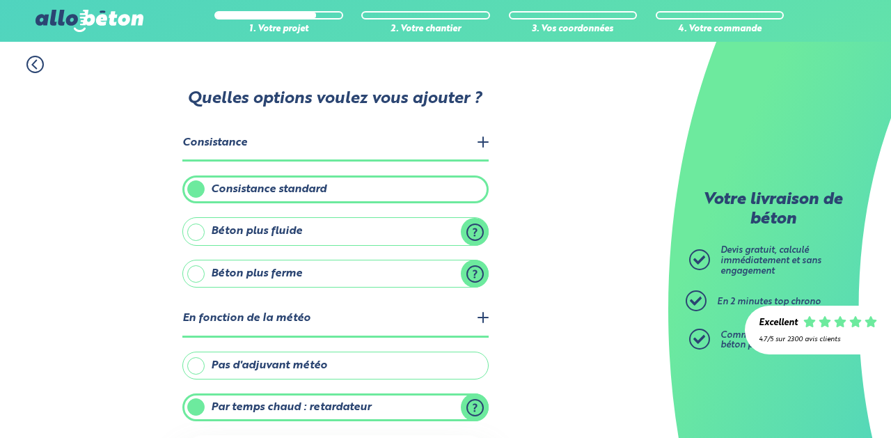
scroll to position [234, 0]
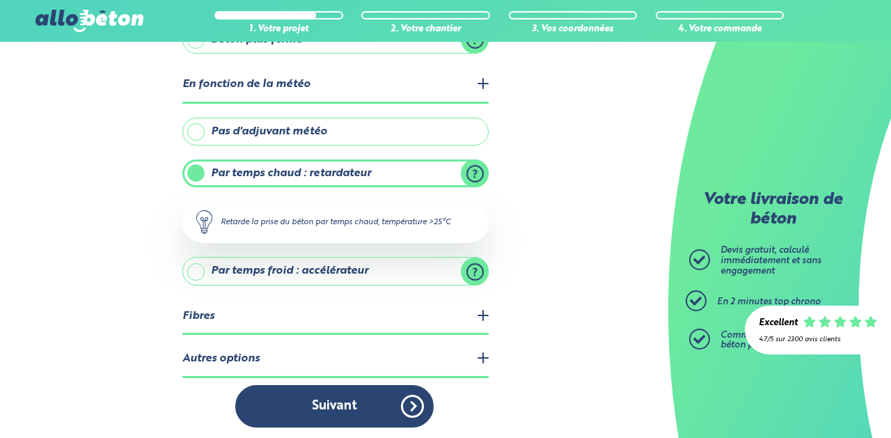
click at [411, 397] on button "Suivant" at bounding box center [334, 406] width 198 height 42
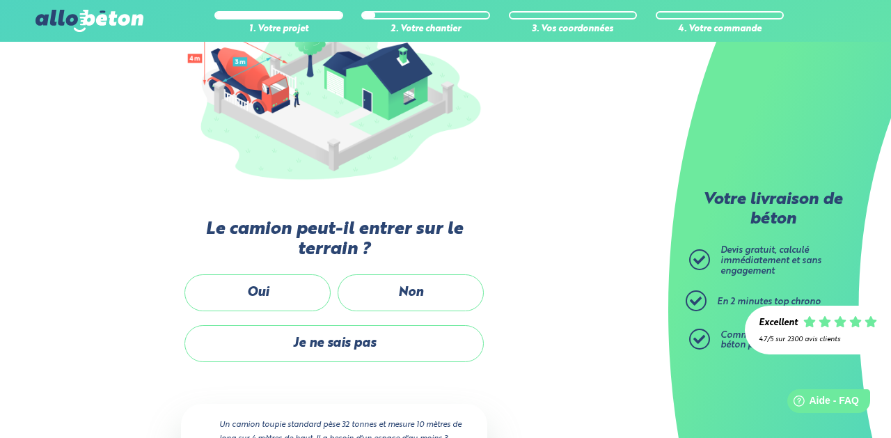
scroll to position [197, 0]
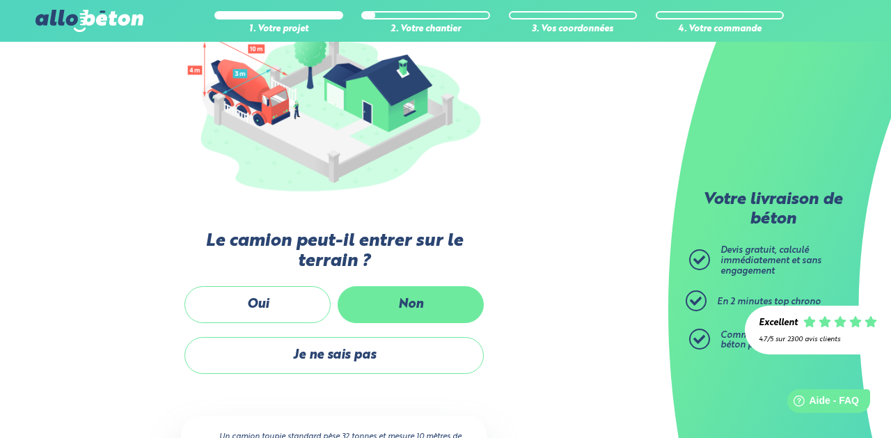
click at [397, 305] on label "Non" at bounding box center [411, 304] width 146 height 37
click at [0, 0] on input "Non" at bounding box center [0, 0] width 0 height 0
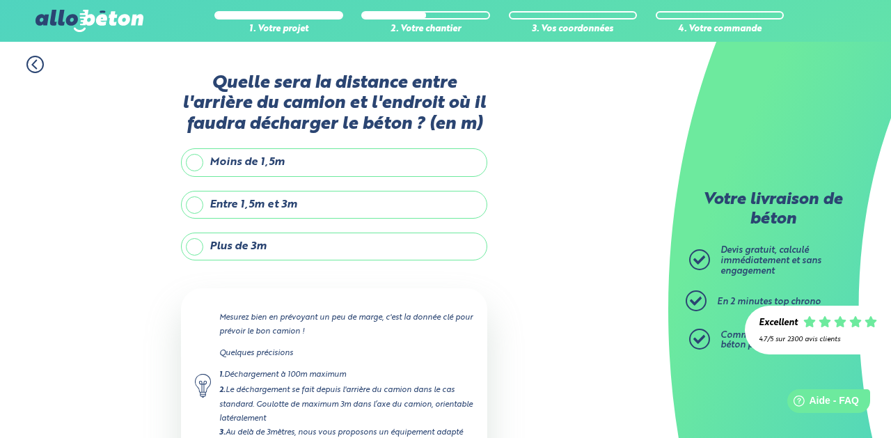
click at [231, 233] on label "Plus de 3m" at bounding box center [334, 247] width 306 height 28
click at [0, 0] on input "Plus de 3m" at bounding box center [0, 0] width 0 height 0
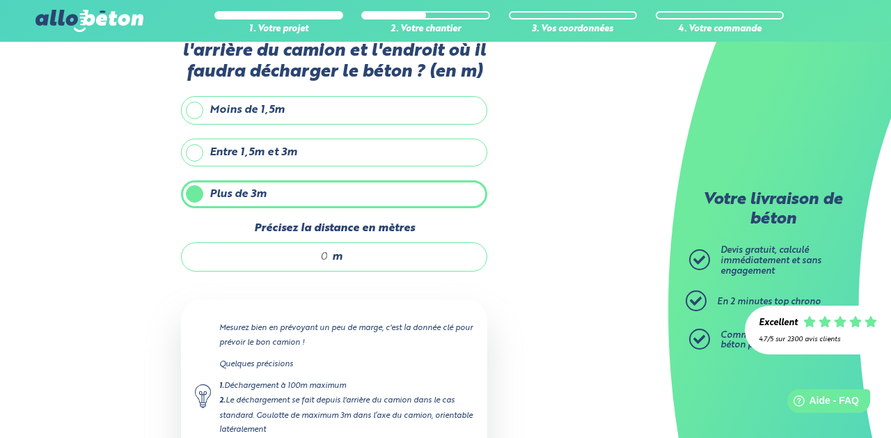
scroll to position [63, 0]
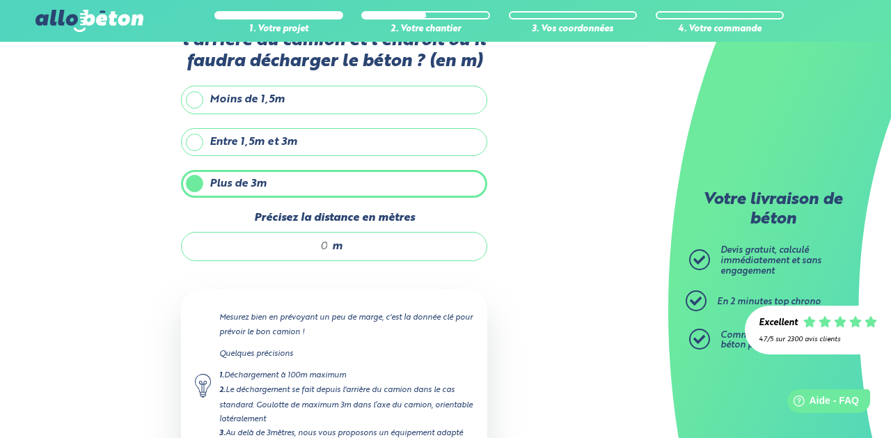
click at [325, 247] on input "Précisez la distance en mètres" at bounding box center [262, 246] width 133 height 14
click at [523, 336] on div "1. Votre projet 2. Votre chantier 3. Vos coordonnées 4. Votre commande Quelle s…" at bounding box center [334, 273] width 668 height 588
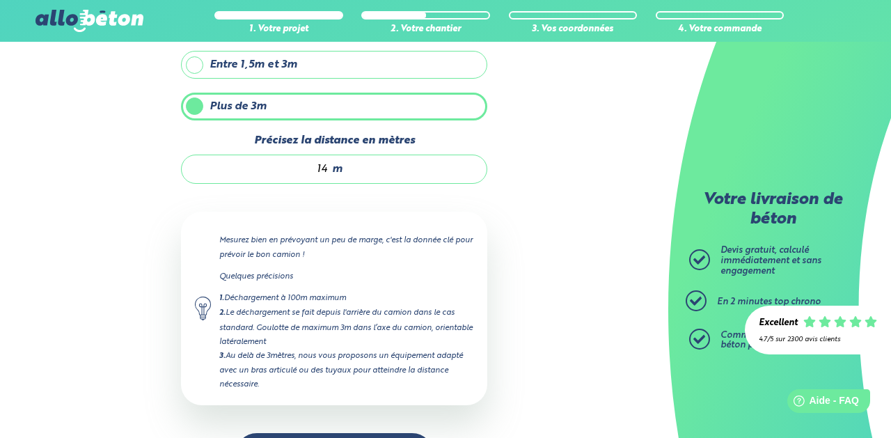
scroll to position [146, 0]
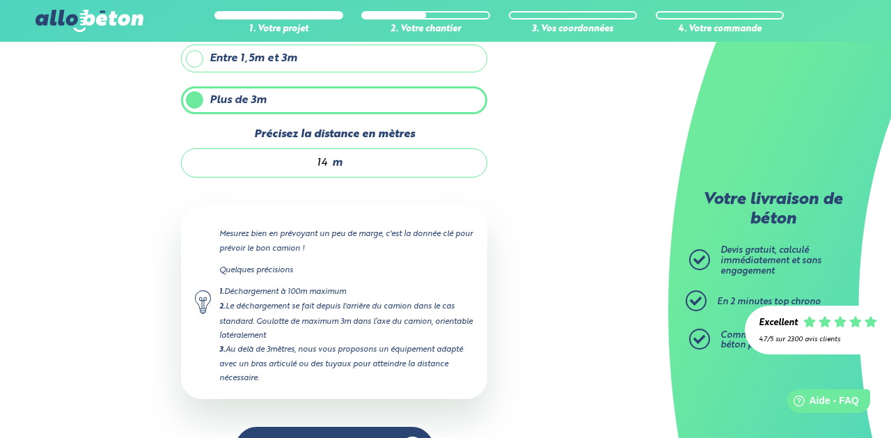
click at [326, 160] on input "14" at bounding box center [262, 163] width 133 height 14
type input "15"
click at [540, 261] on div "1. Votre projet 2. Votre chantier 3. Vos coordonnées 4. Votre commande Quelle s…" at bounding box center [334, 190] width 668 height 588
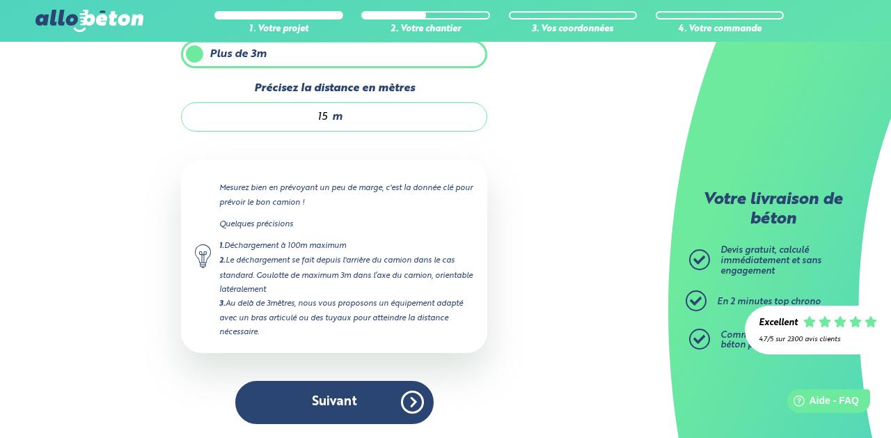
scroll to position [192, 0]
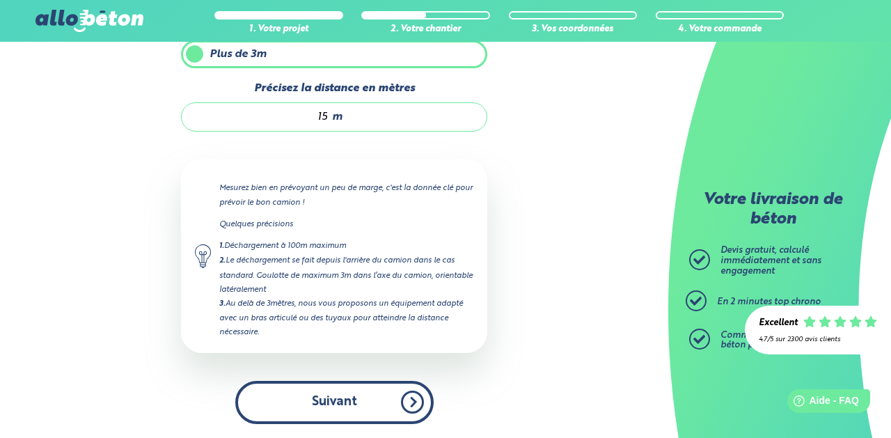
click at [383, 408] on button "Suivant" at bounding box center [334, 402] width 198 height 42
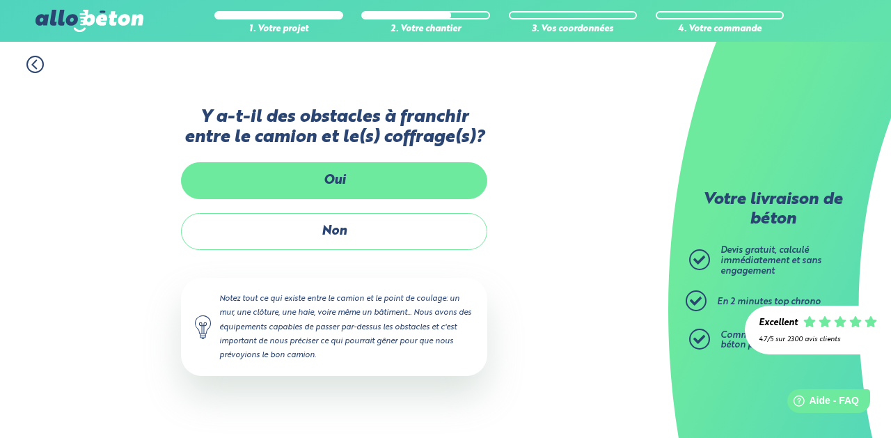
click at [342, 189] on label "Oui" at bounding box center [334, 180] width 306 height 37
click at [0, 0] on input "Oui" at bounding box center [0, 0] width 0 height 0
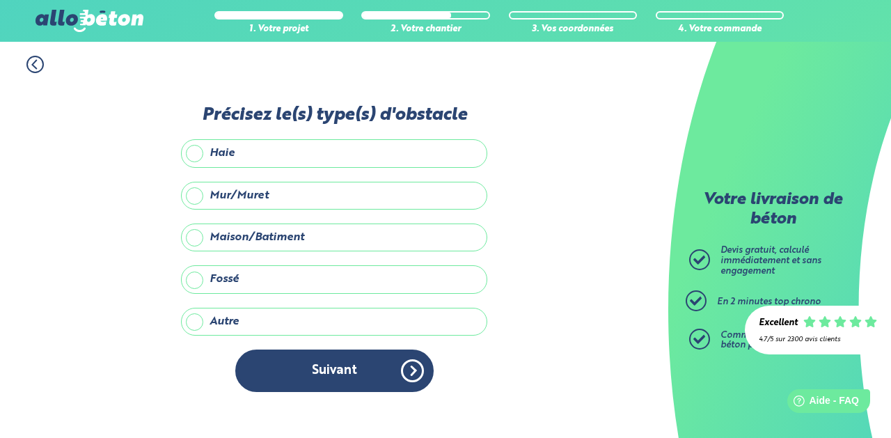
click at [285, 195] on label "Mur/Muret" at bounding box center [334, 196] width 306 height 28
click at [0, 0] on input "Mur/Muret" at bounding box center [0, 0] width 0 height 0
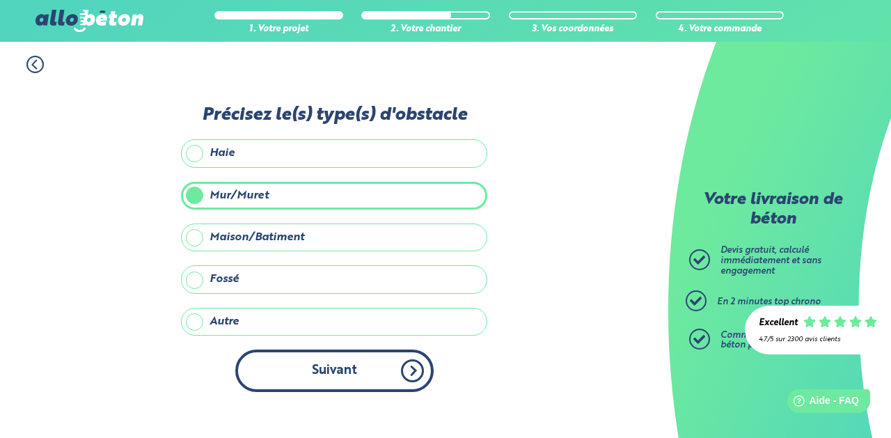
click at [412, 368] on button "Suivant" at bounding box center [334, 370] width 198 height 42
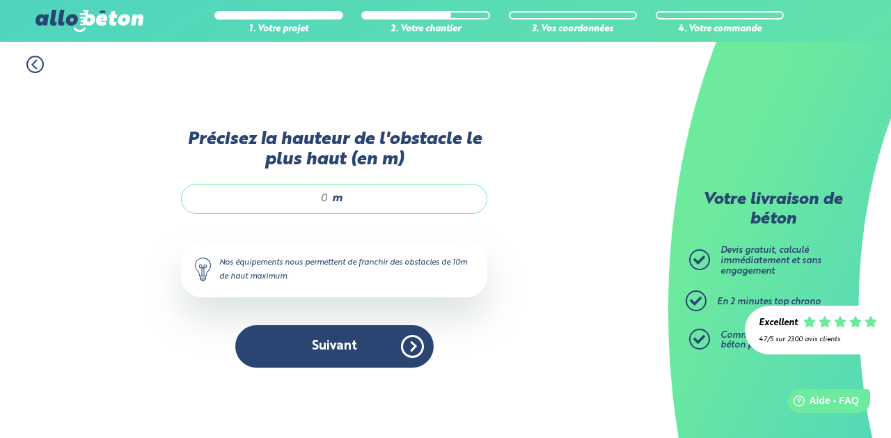
click at [328, 194] on input "Précisez la hauteur de l'obstacle le plus haut (en m)" at bounding box center [262, 198] width 133 height 14
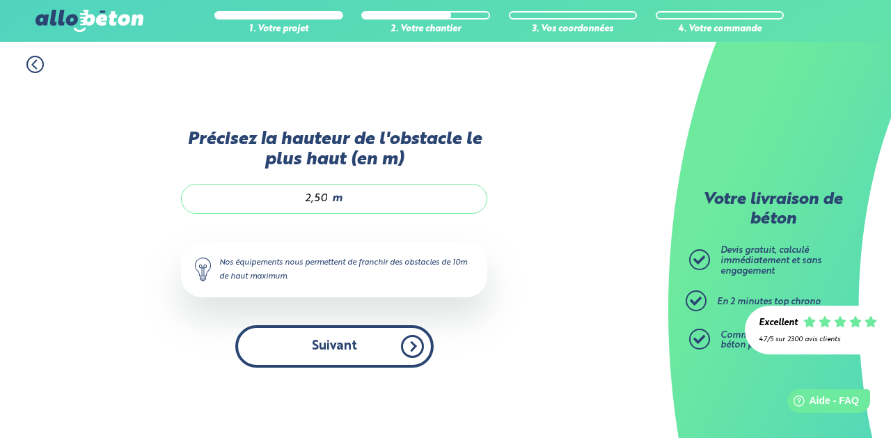
type input "2,50"
click at [362, 345] on button "Suivant" at bounding box center [334, 346] width 198 height 42
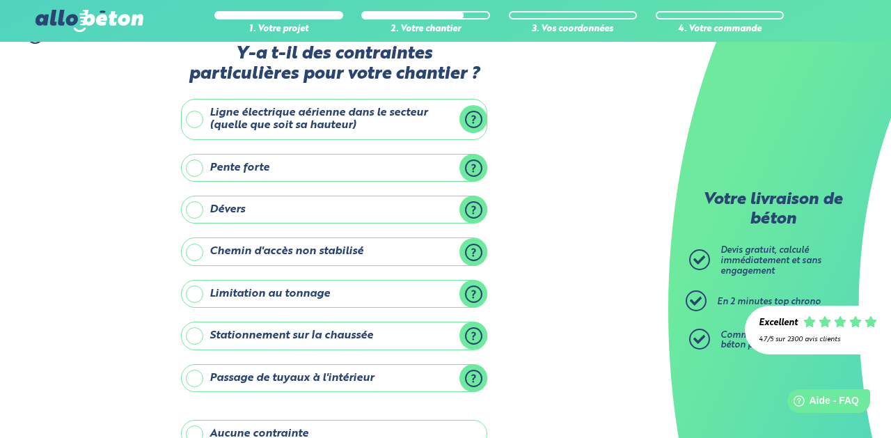
scroll to position [27, 0]
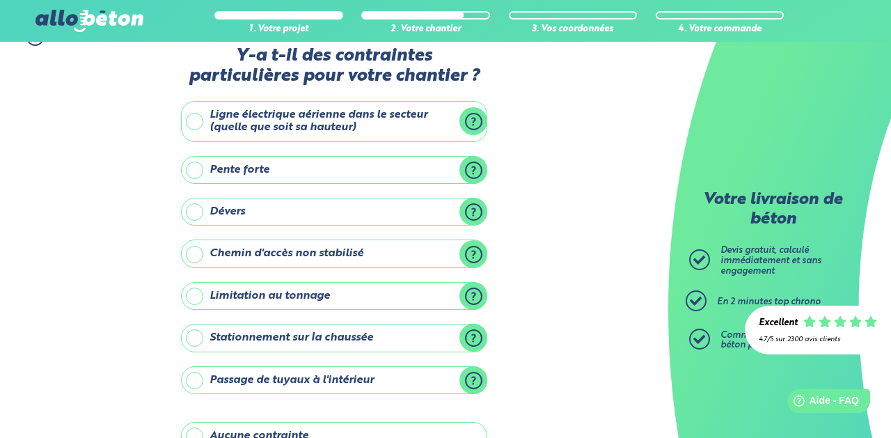
click at [350, 335] on label "Stationnement sur la chaussée" at bounding box center [334, 338] width 306 height 28
click at [0, 0] on input "Stationnement sur la chaussée" at bounding box center [0, 0] width 0 height 0
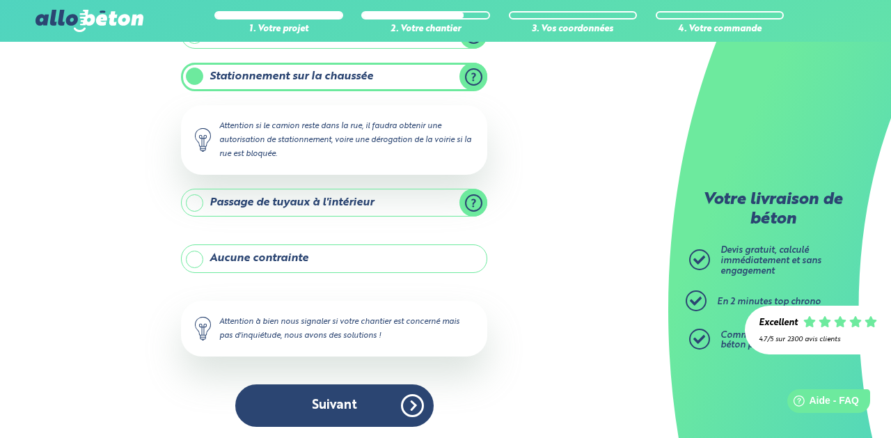
scroll to position [288, 0]
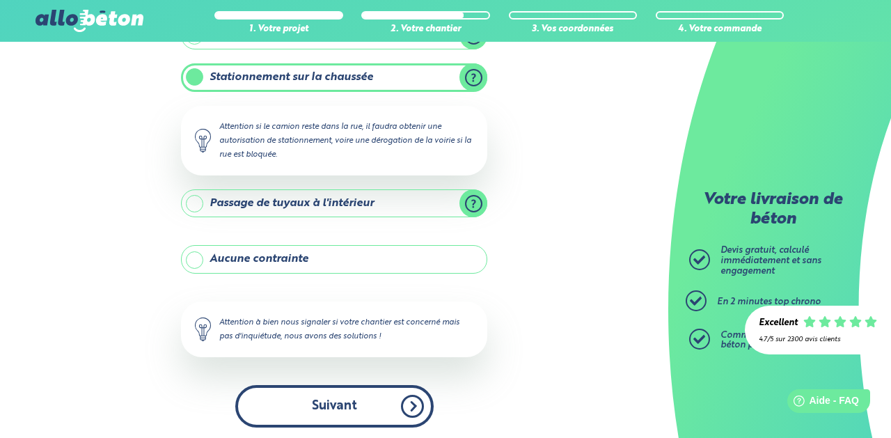
click at [407, 409] on button "Suivant" at bounding box center [334, 406] width 198 height 42
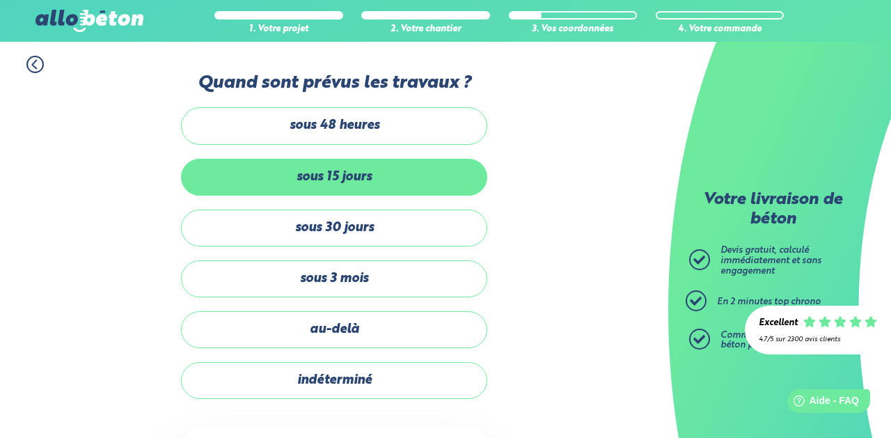
click at [386, 187] on label "sous 15 jours" at bounding box center [334, 177] width 306 height 37
click at [0, 0] on input "sous 15 jours" at bounding box center [0, 0] width 0 height 0
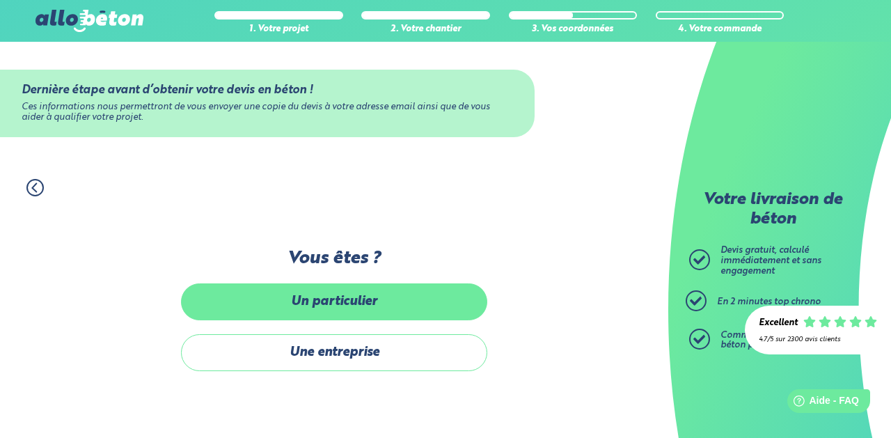
click at [432, 310] on label "Un particulier" at bounding box center [334, 301] width 306 height 37
click at [0, 0] on input "Un particulier" at bounding box center [0, 0] width 0 height 0
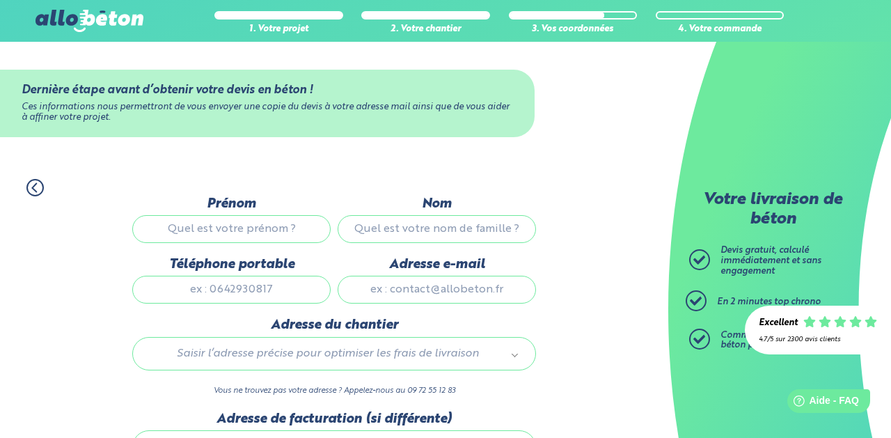
click at [285, 254] on div "Prénom" at bounding box center [231, 226] width 205 height 61
type input "Jala"
type input "Bistouwan"
type input "0632103877"
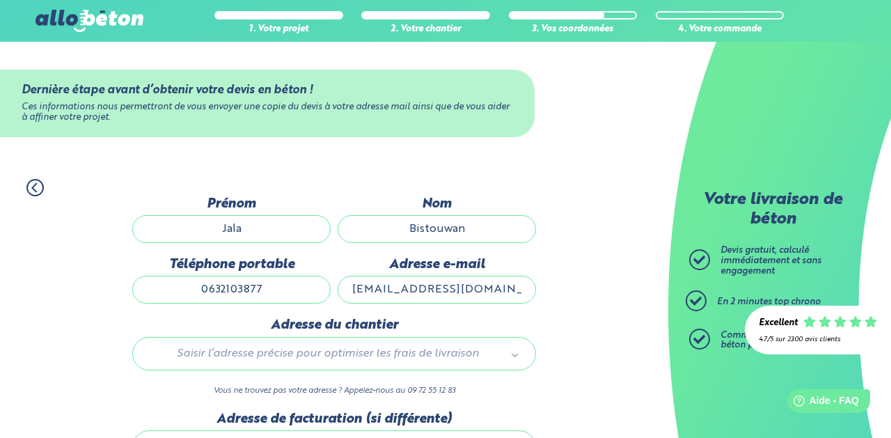
type input "[EMAIL_ADDRESS][DOMAIN_NAME]"
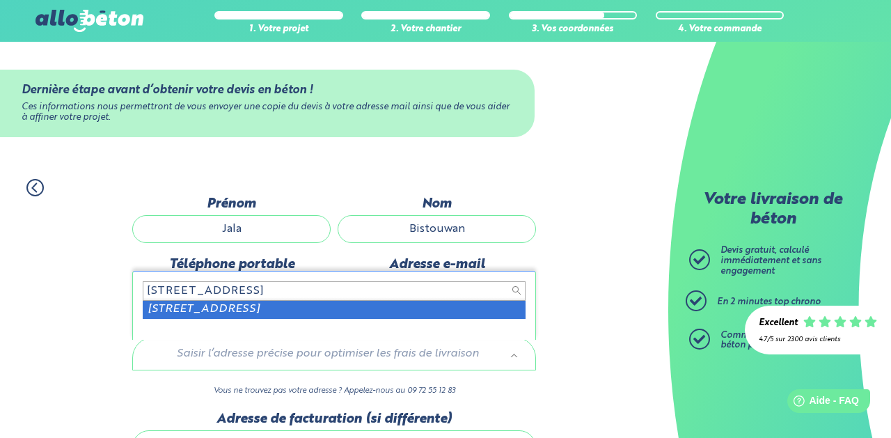
click at [181, 292] on input "[STREET_ADDRESS]" at bounding box center [334, 290] width 383 height 19
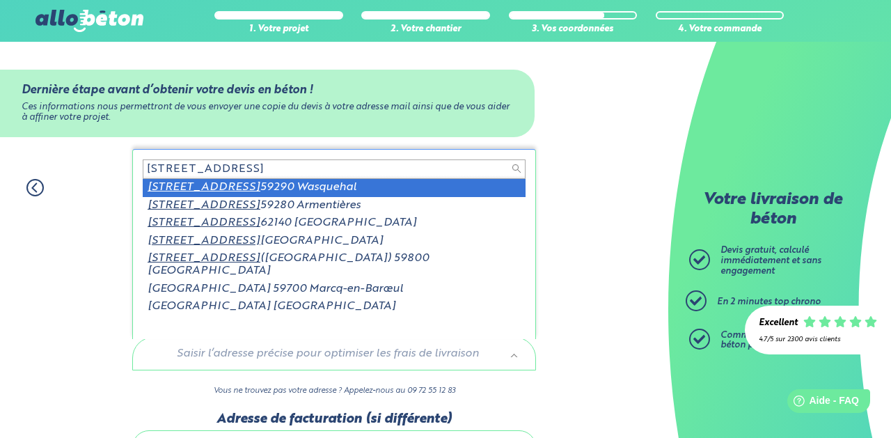
type input "[STREET_ADDRESS]"
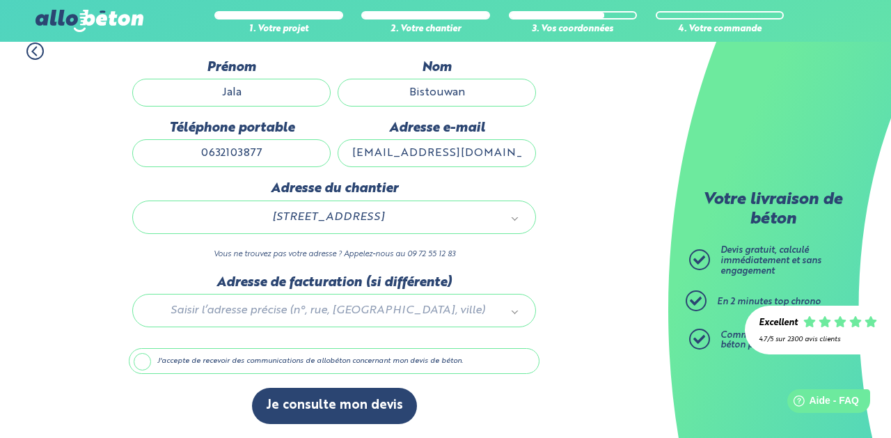
scroll to position [141, 0]
click at [152, 357] on label "J'accepte de recevoir des communications de allobéton concernant mon devis de b…" at bounding box center [334, 361] width 411 height 26
click at [0, 0] on input "J'accepte de recevoir des communications de allobéton concernant mon devis de b…" at bounding box center [0, 0] width 0 height 0
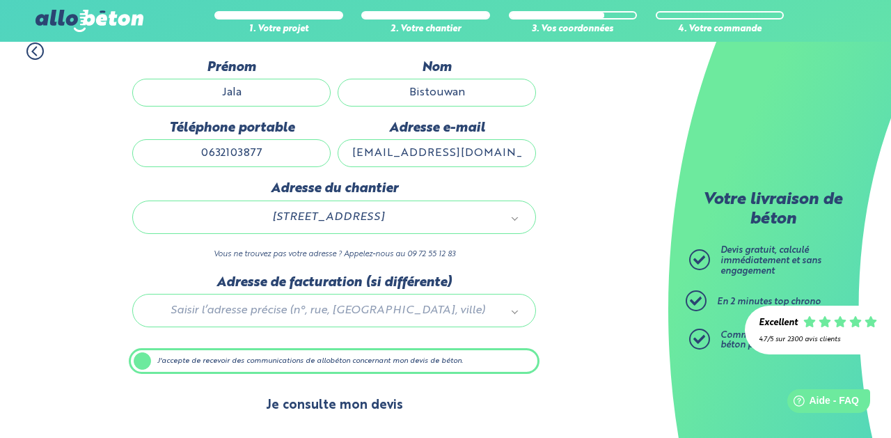
click at [386, 402] on button "Je consulte mon devis" at bounding box center [334, 406] width 165 height 36
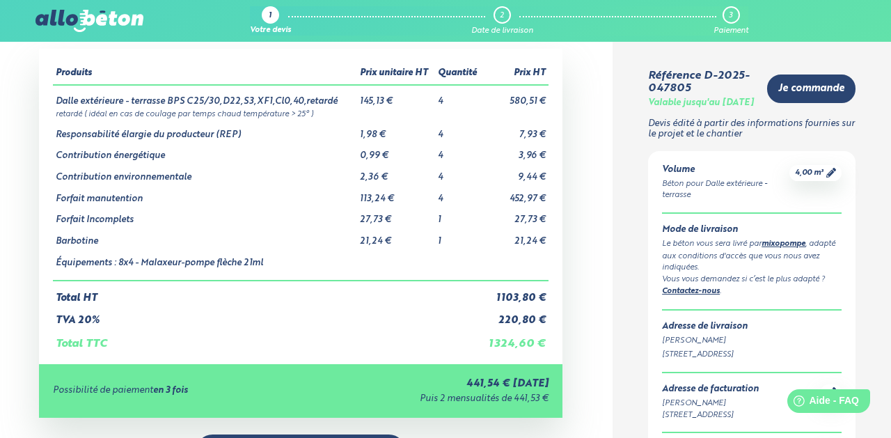
scroll to position [62, 0]
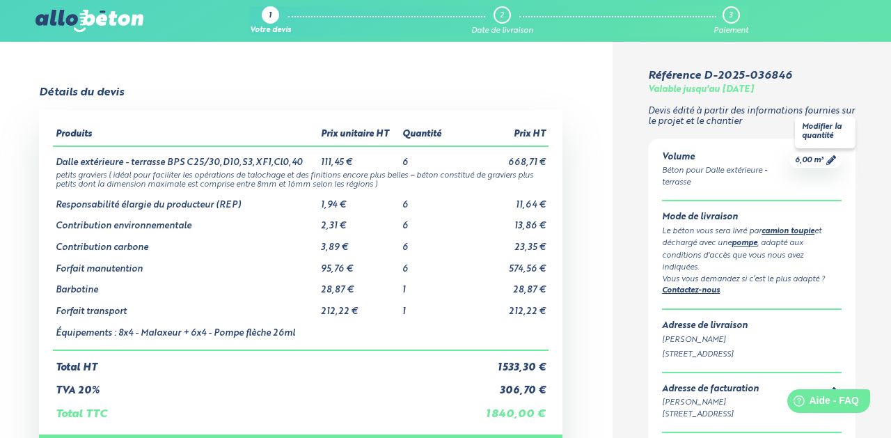
click at [830, 155] on icon at bounding box center [831, 160] width 10 height 10
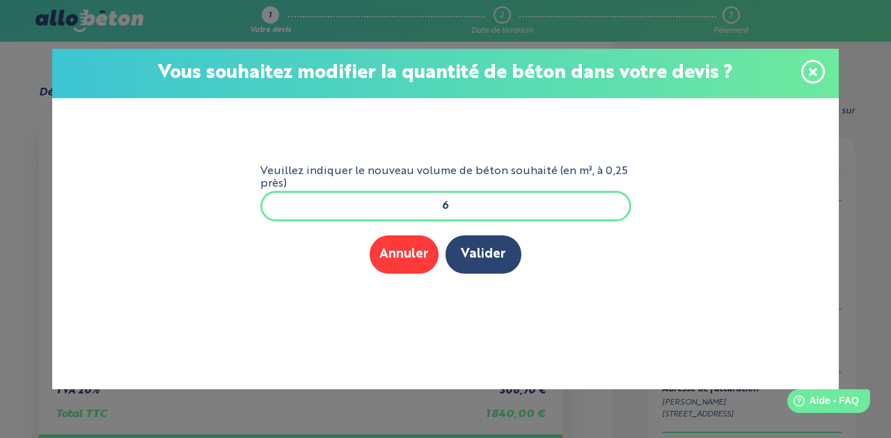
click at [468, 211] on input "6" at bounding box center [445, 206] width 371 height 31
type input "4"
click at [490, 271] on button "Valider" at bounding box center [484, 254] width 76 height 38
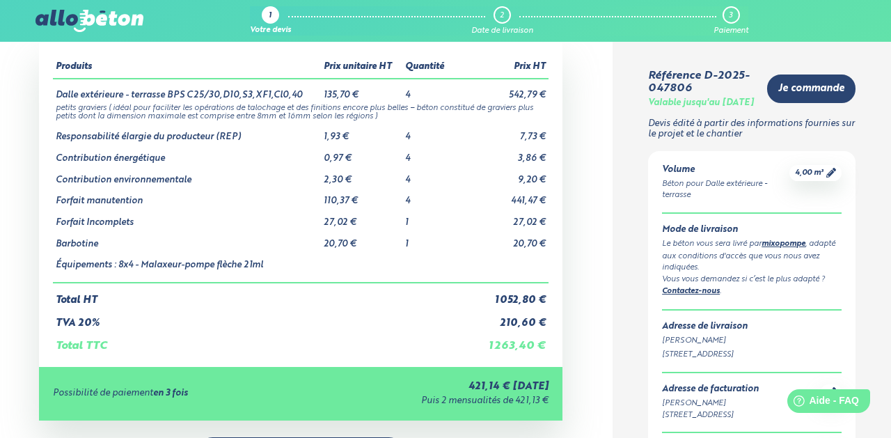
scroll to position [105, 0]
